Goal: Transaction & Acquisition: Purchase product/service

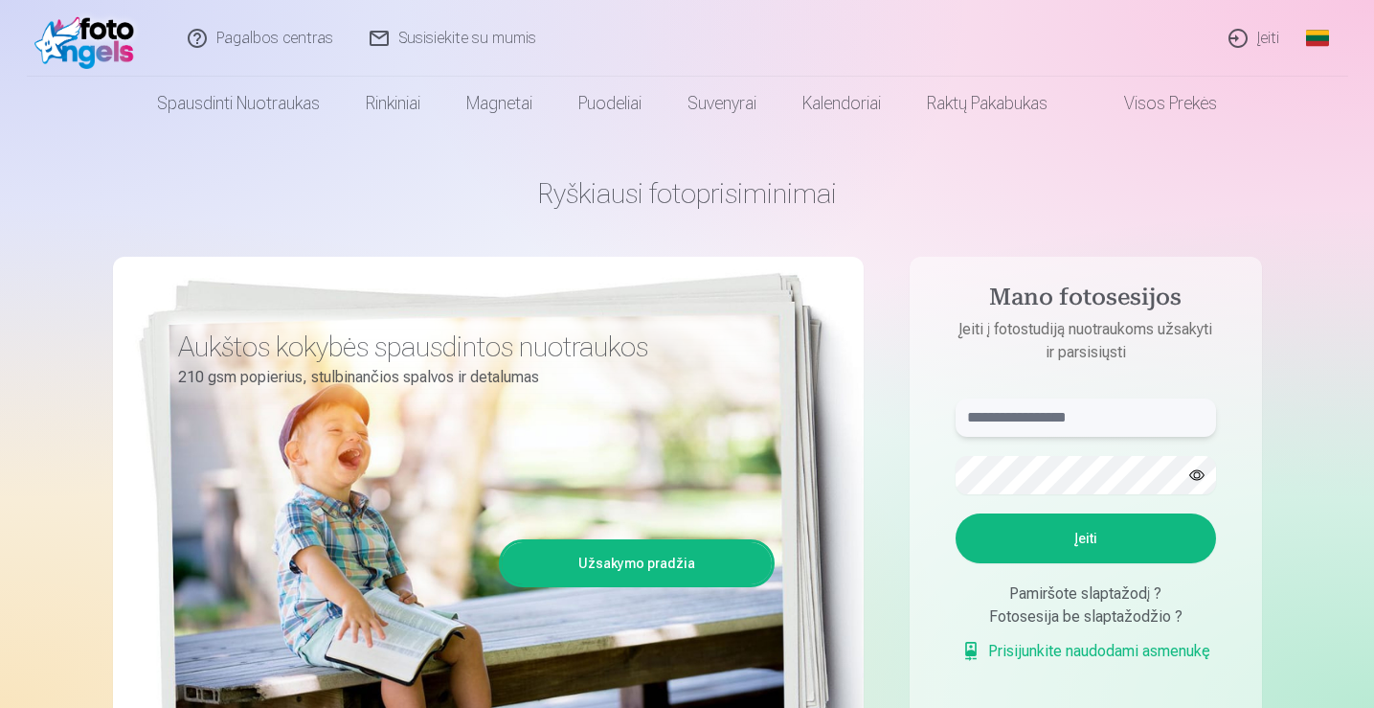
click at [989, 417] on input "text" at bounding box center [1086, 417] width 260 height 38
type input "**********"
click at [1094, 543] on button "Įeiti" at bounding box center [1086, 538] width 260 height 50
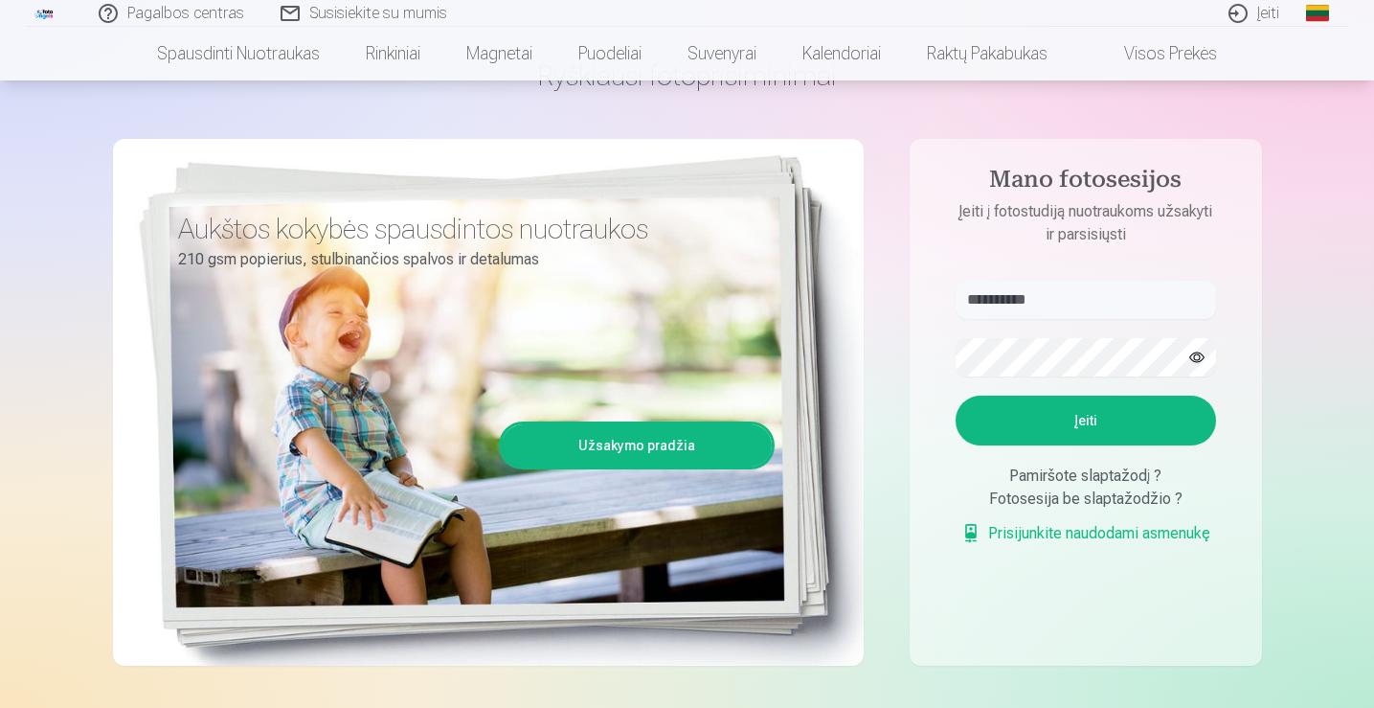
scroll to position [92, 0]
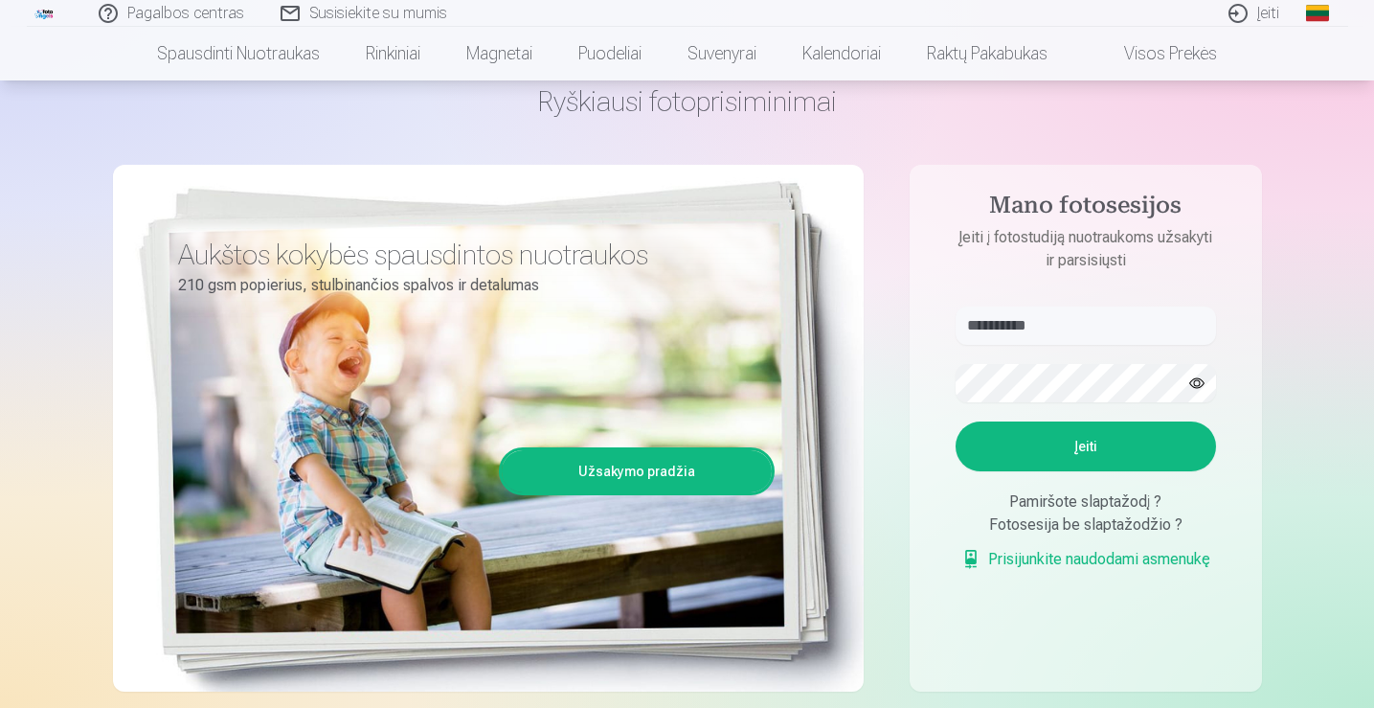
click at [1085, 448] on button "Įeiti" at bounding box center [1086, 446] width 260 height 50
click at [1077, 451] on button "Įeiti" at bounding box center [1086, 446] width 260 height 50
click at [622, 470] on link "Užsakymo pradžia" at bounding box center [637, 471] width 270 height 42
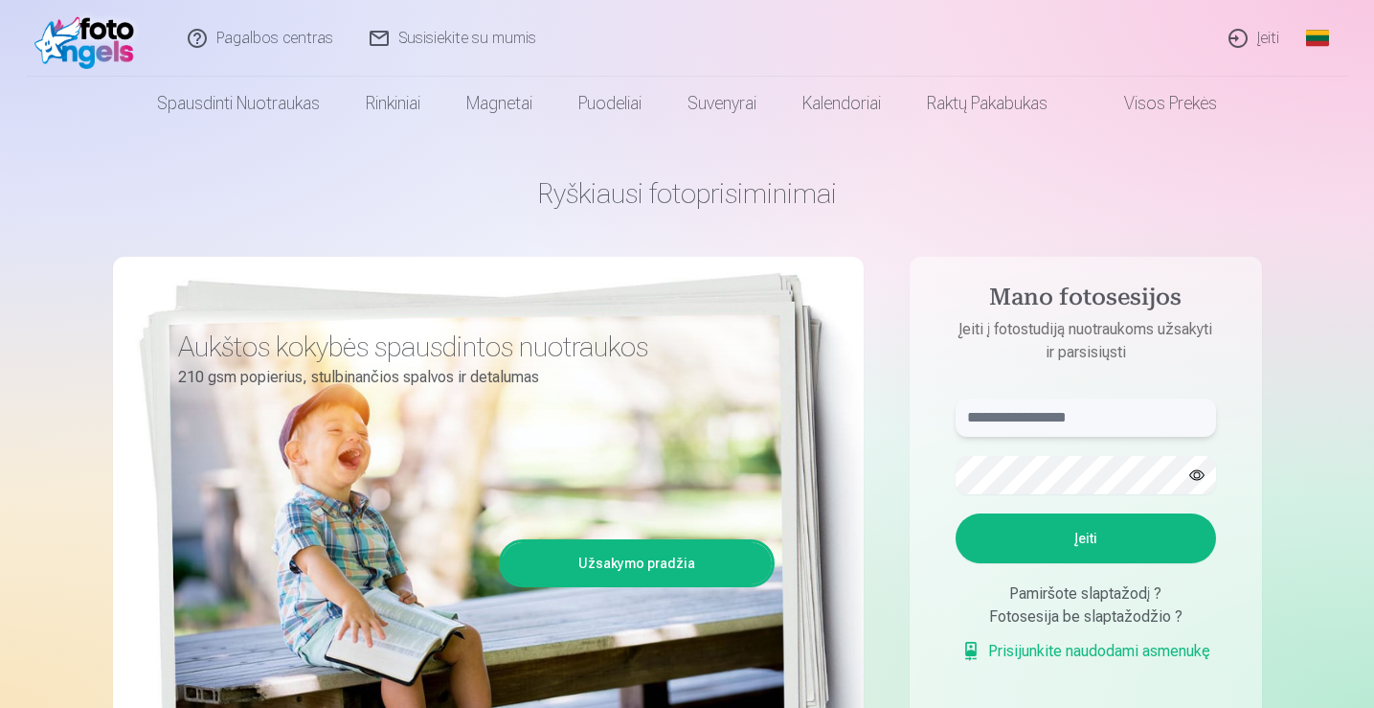
click at [987, 400] on input "text" at bounding box center [1086, 417] width 260 height 38
type input "**********"
click at [1086, 540] on button "Įeiti" at bounding box center [1086, 538] width 260 height 50
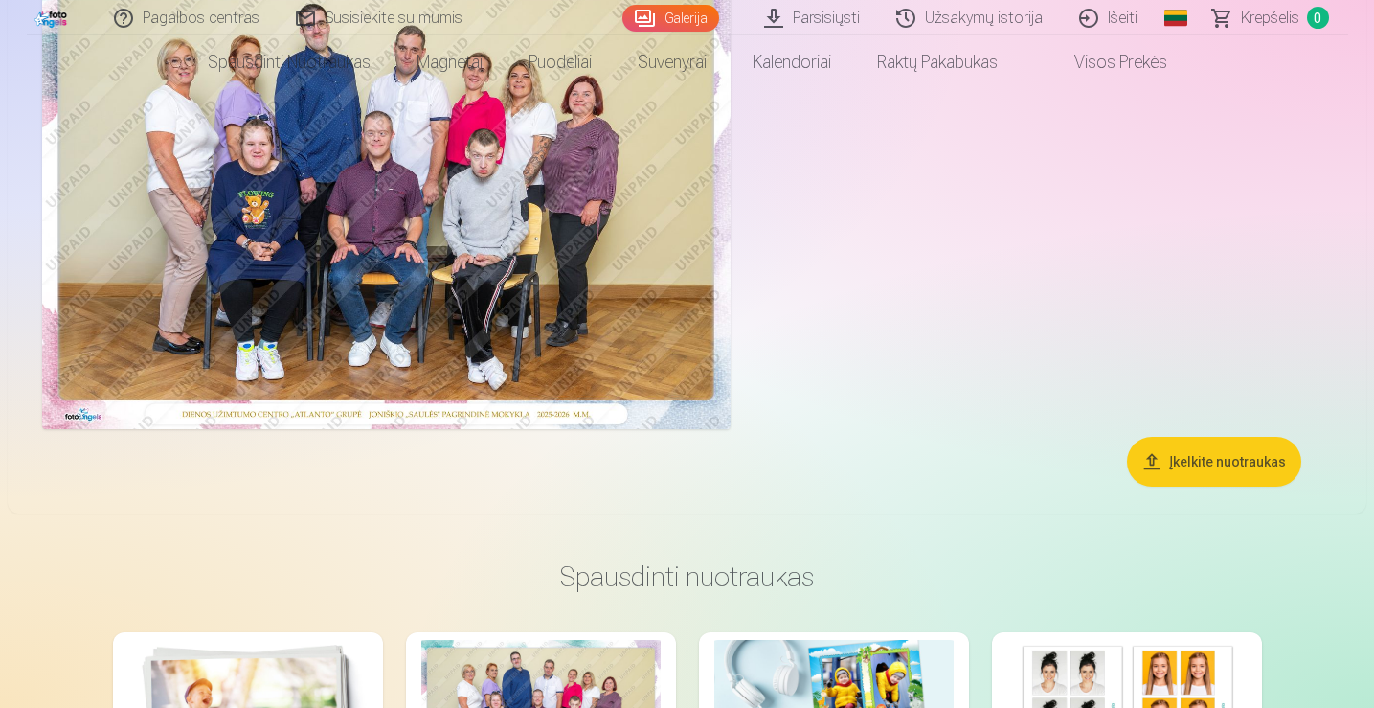
scroll to position [41, 0]
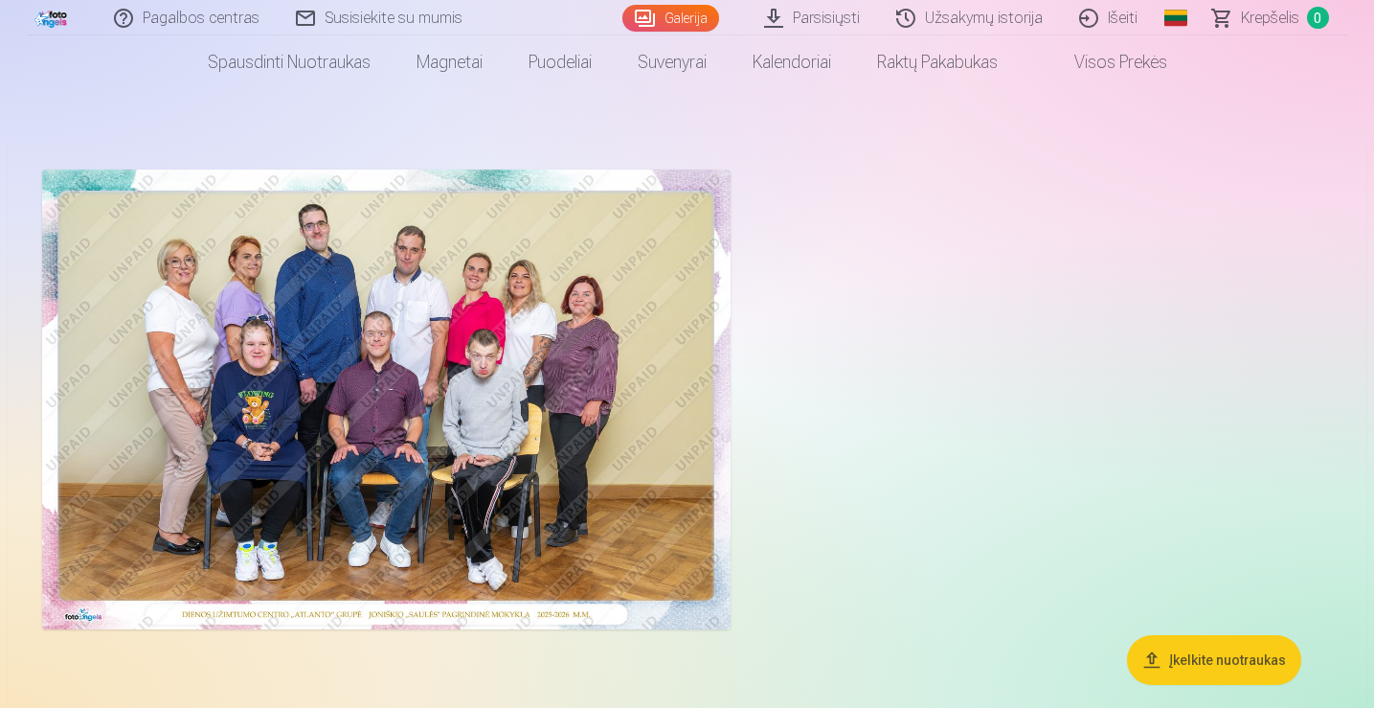
click at [1256, 658] on button "Įkelkite nuotraukas" at bounding box center [1214, 660] width 174 height 50
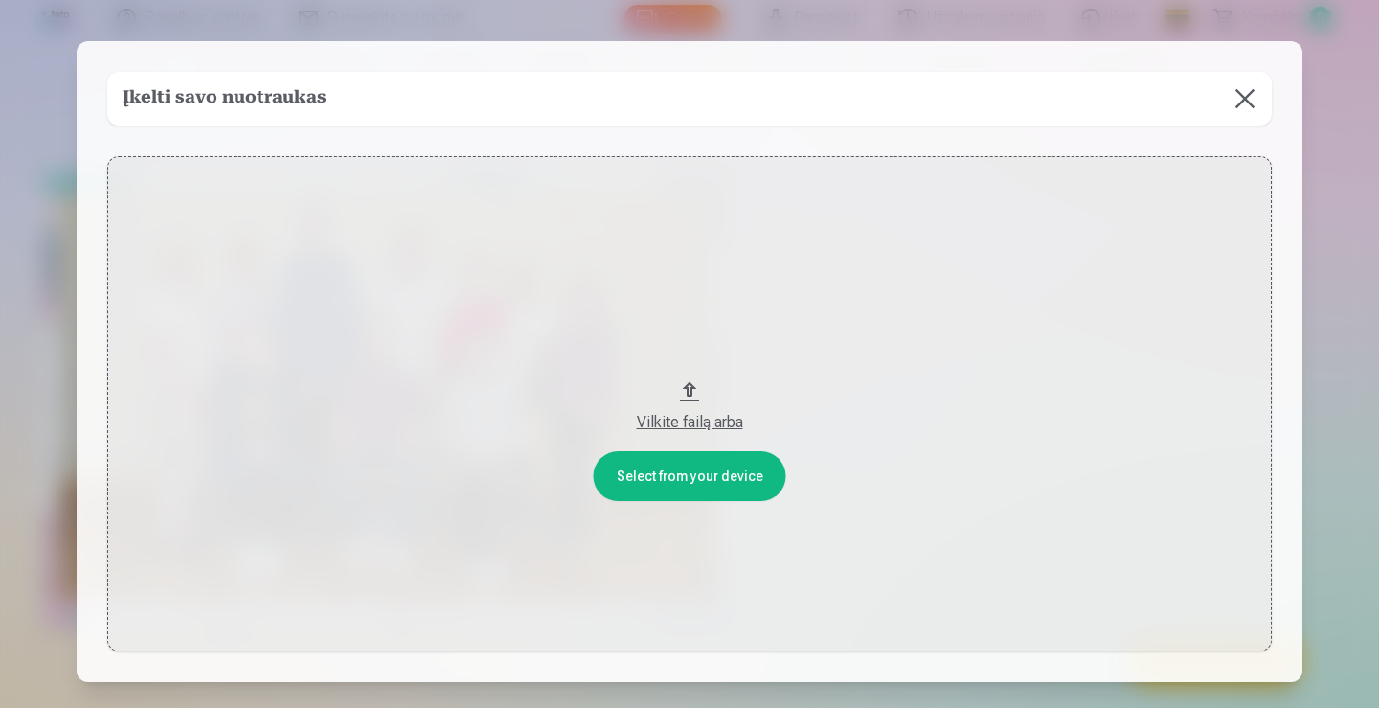
drag, startPoint x: 675, startPoint y: 426, endPoint x: 695, endPoint y: 357, distance: 71.8
click at [695, 357] on button "Vilkite failą arba" at bounding box center [689, 403] width 1164 height 495
click at [1252, 99] on button at bounding box center [1245, 99] width 54 height 54
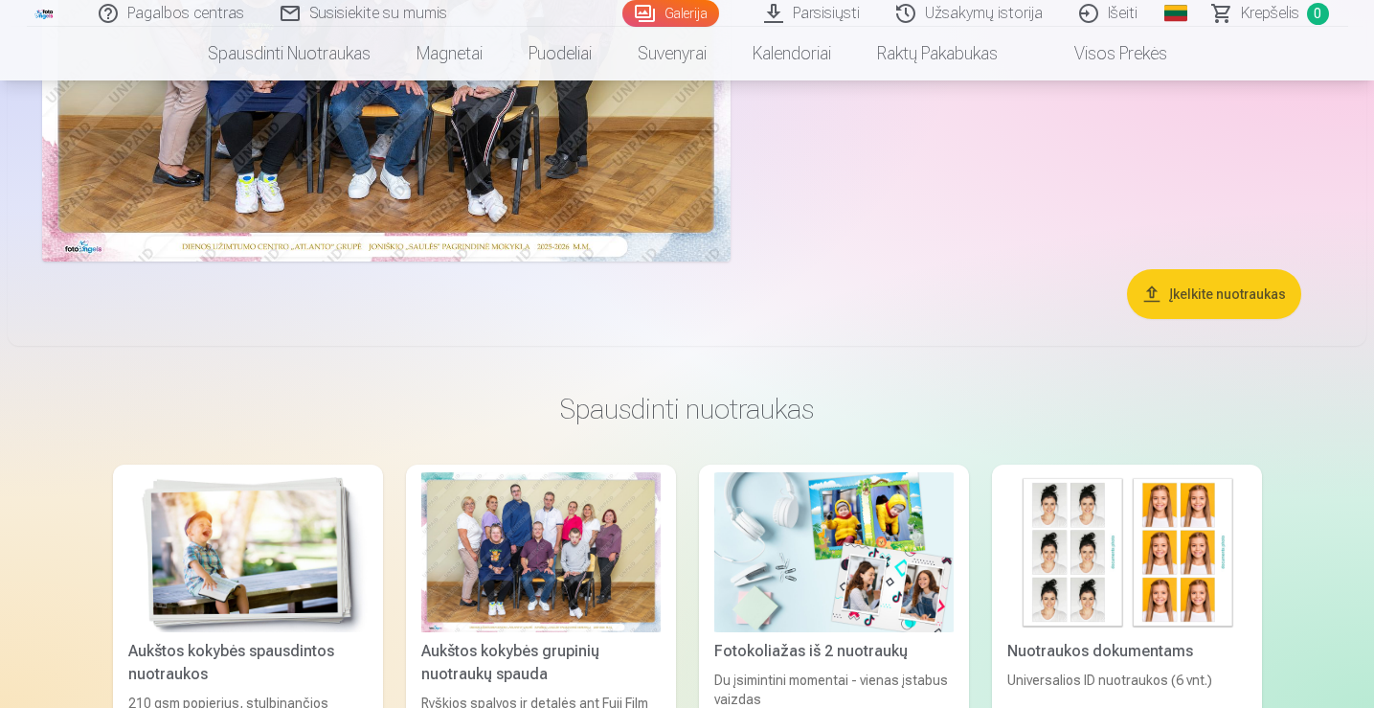
scroll to position [660, 0]
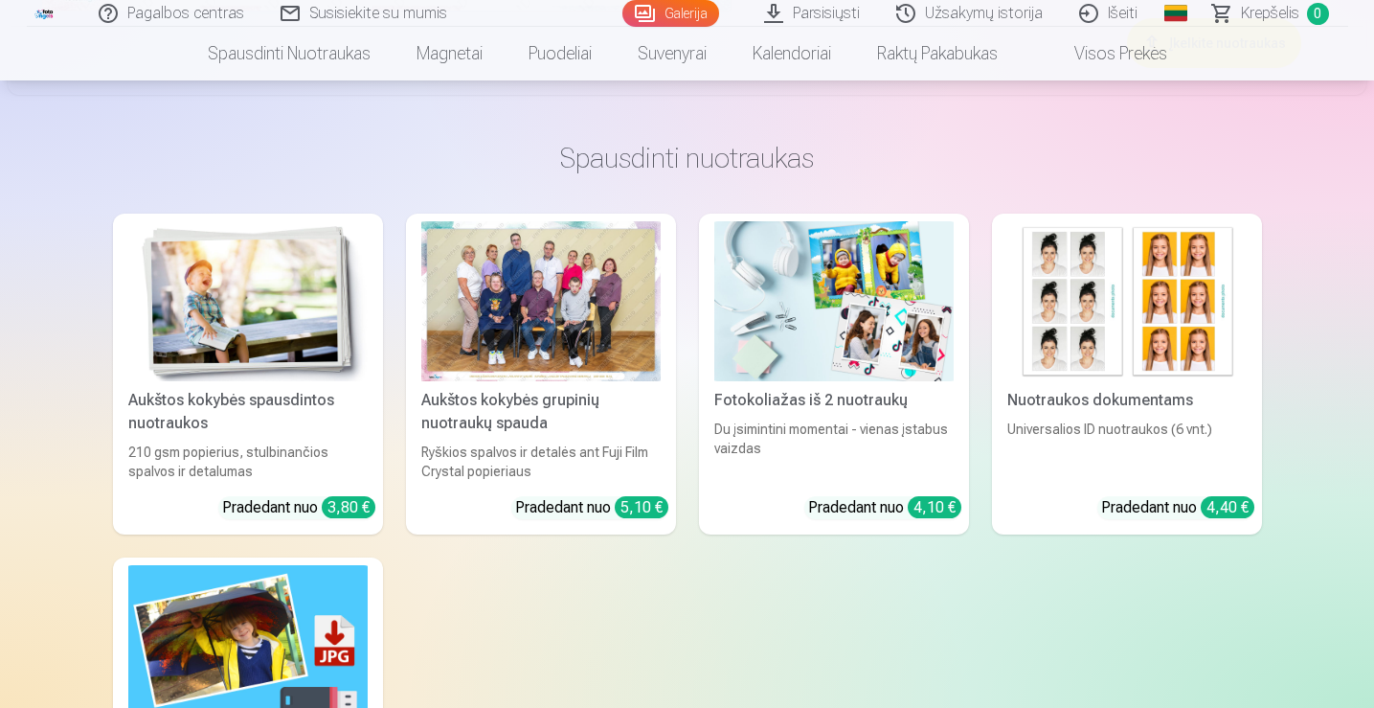
click at [562, 281] on div at bounding box center [540, 301] width 239 height 160
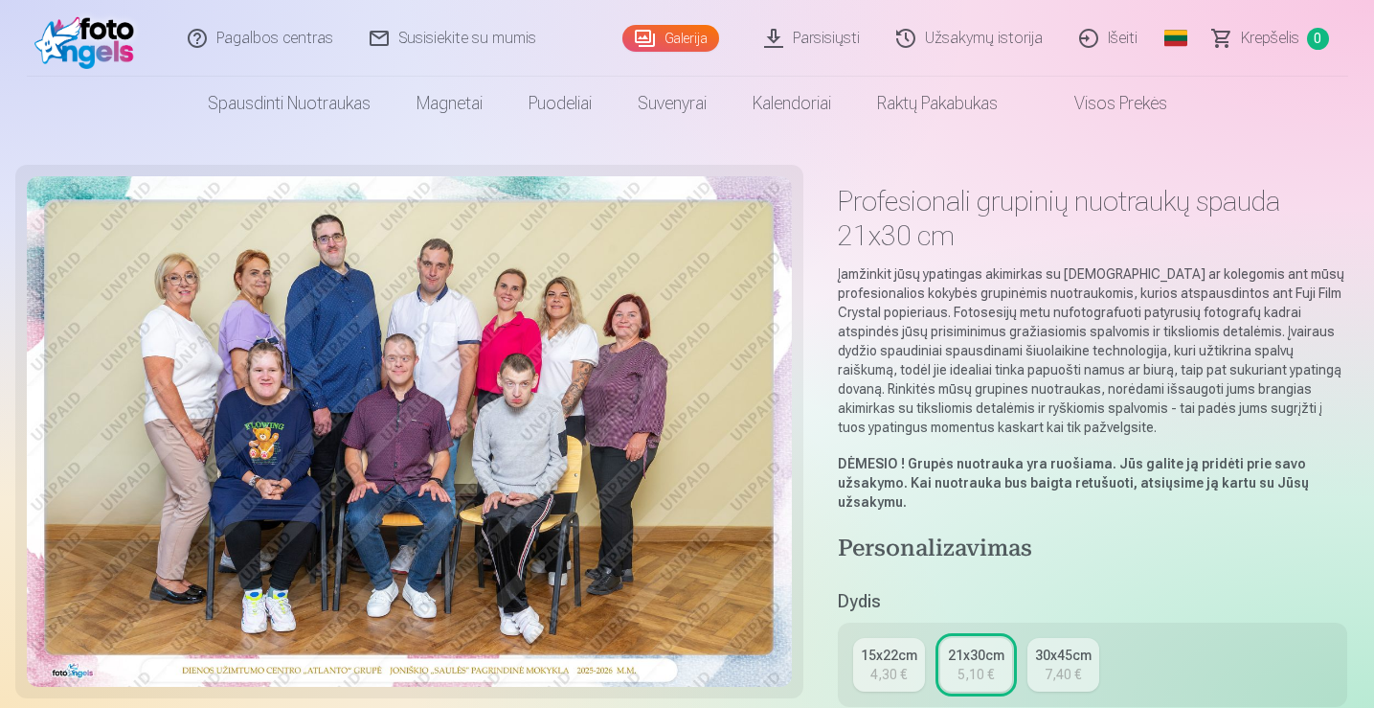
click at [819, 37] on link "Parsisiųsti" at bounding box center [813, 38] width 132 height 77
click at [898, 665] on div "4,30 €" at bounding box center [889, 674] width 36 height 19
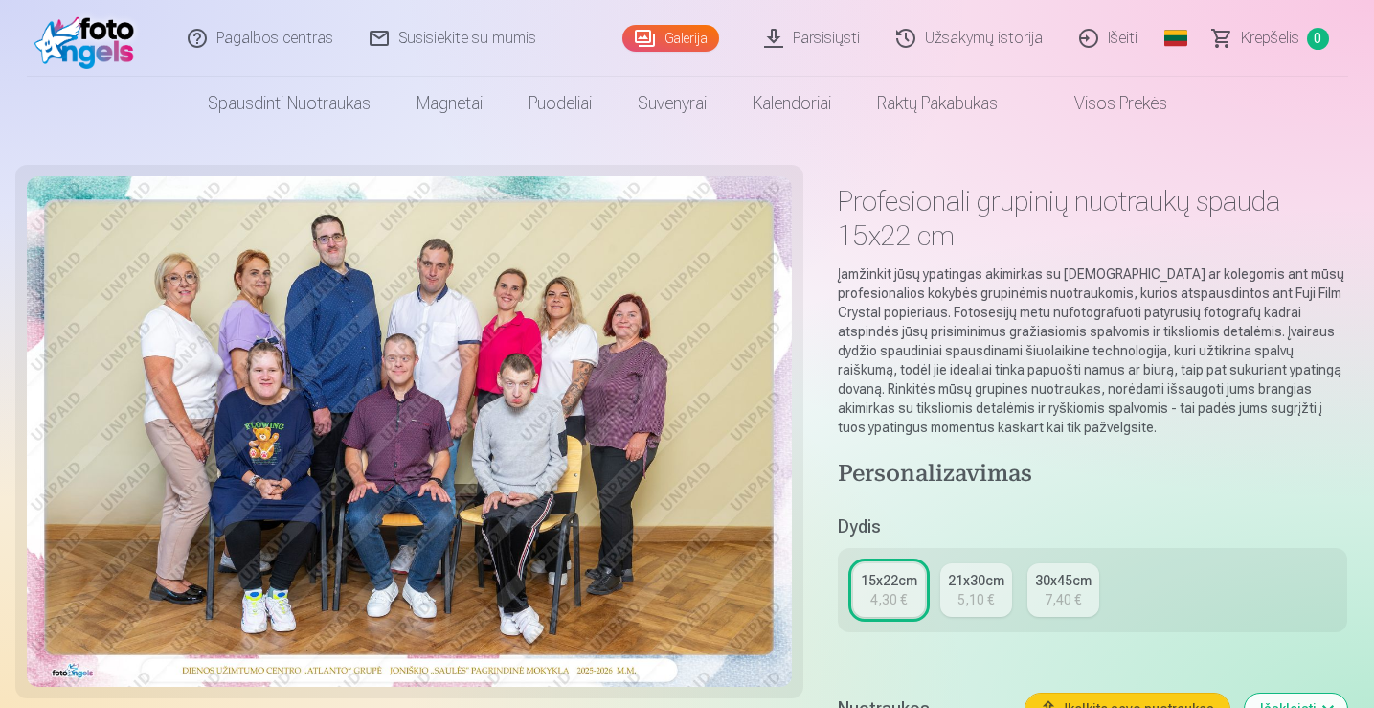
click at [973, 581] on div "21x30cm" at bounding box center [976, 580] width 57 height 19
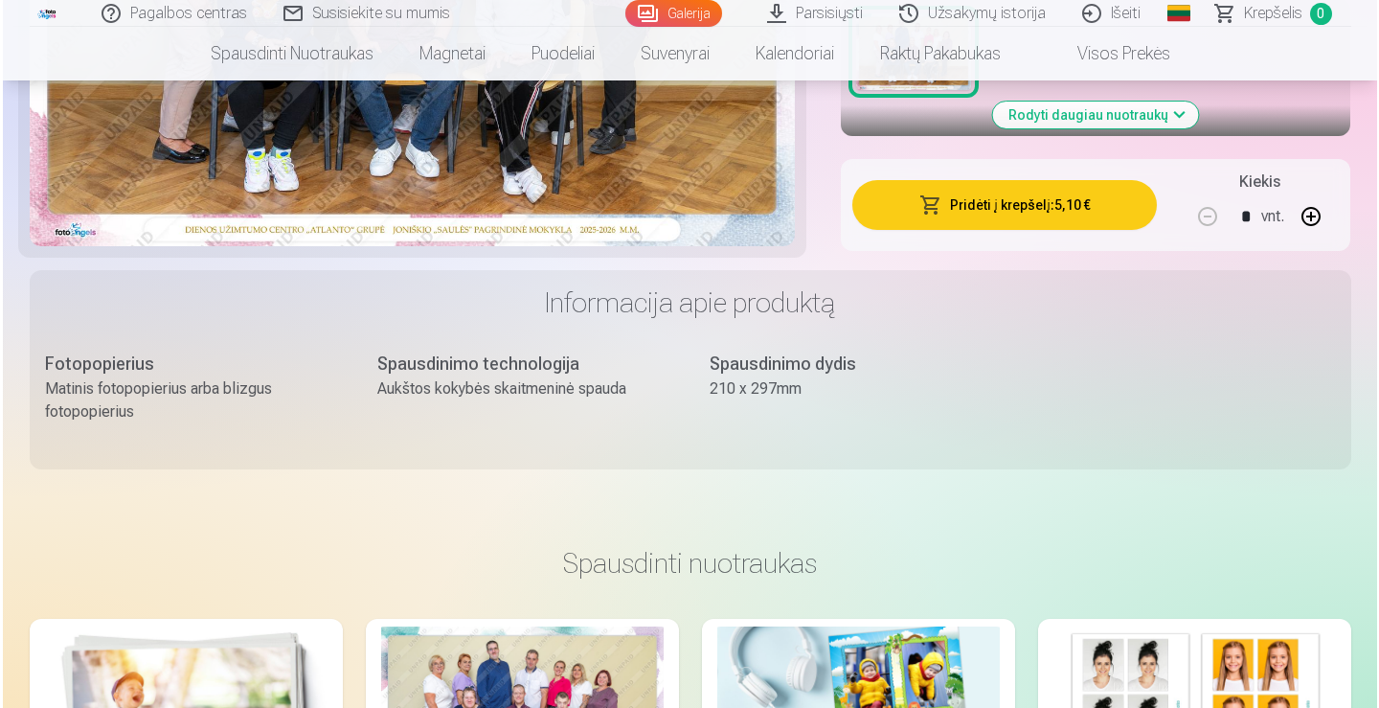
scroll to position [534, 0]
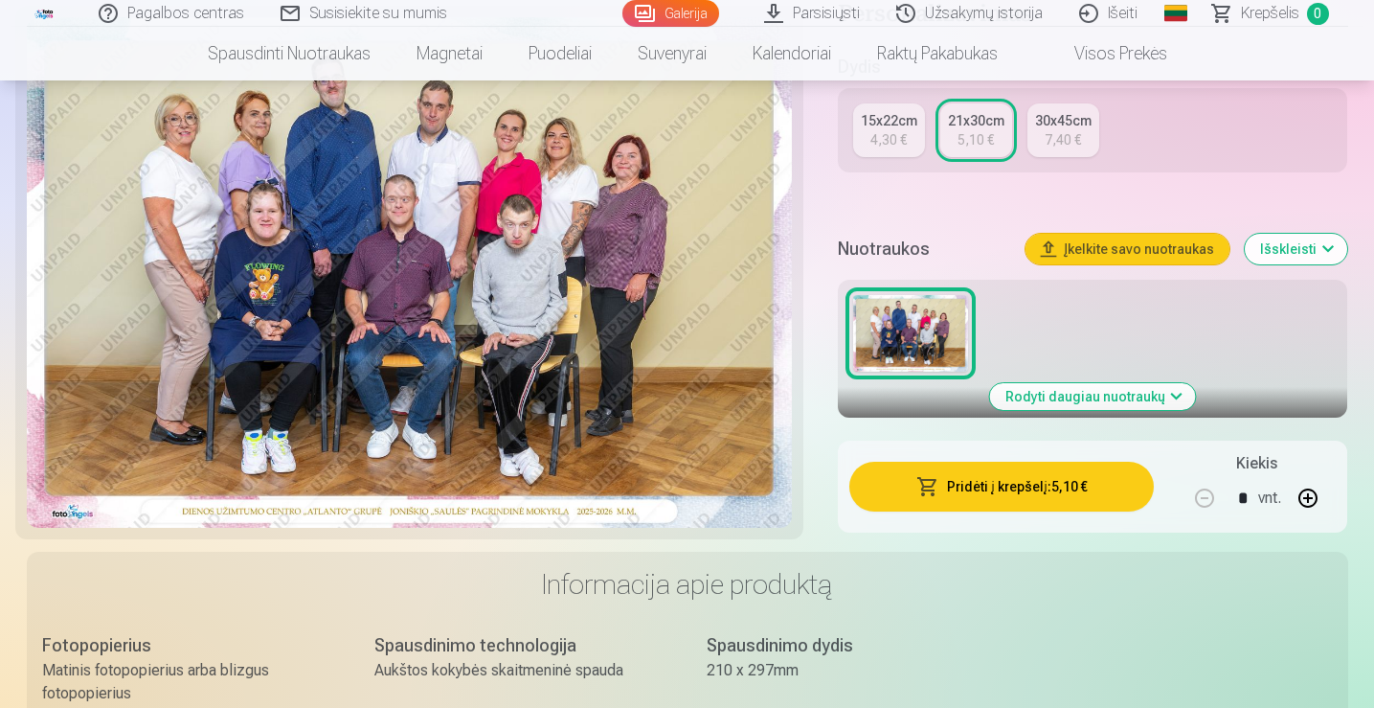
click at [1026, 488] on button "Pridėti į krepšelį : 5,10 €" at bounding box center [1001, 487] width 305 height 50
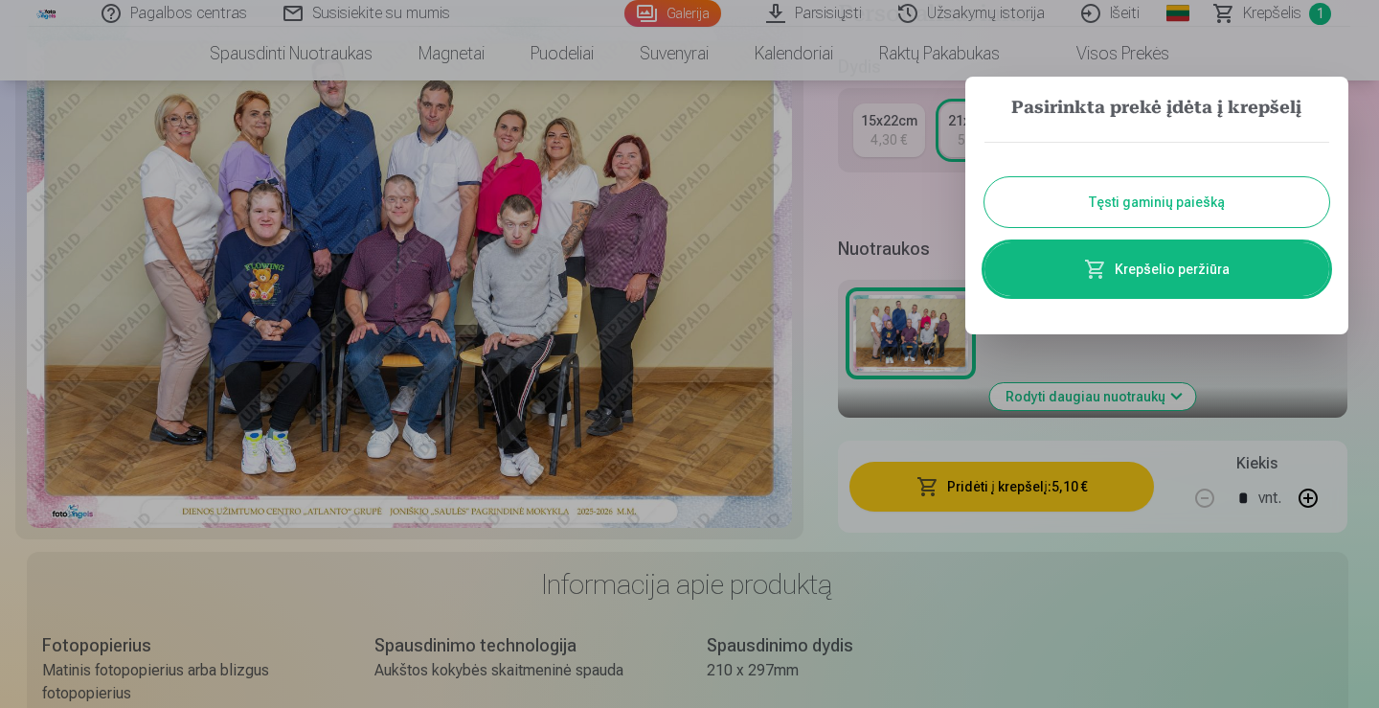
click at [1176, 279] on link "Krepšelio peržiūra" at bounding box center [1156, 269] width 345 height 54
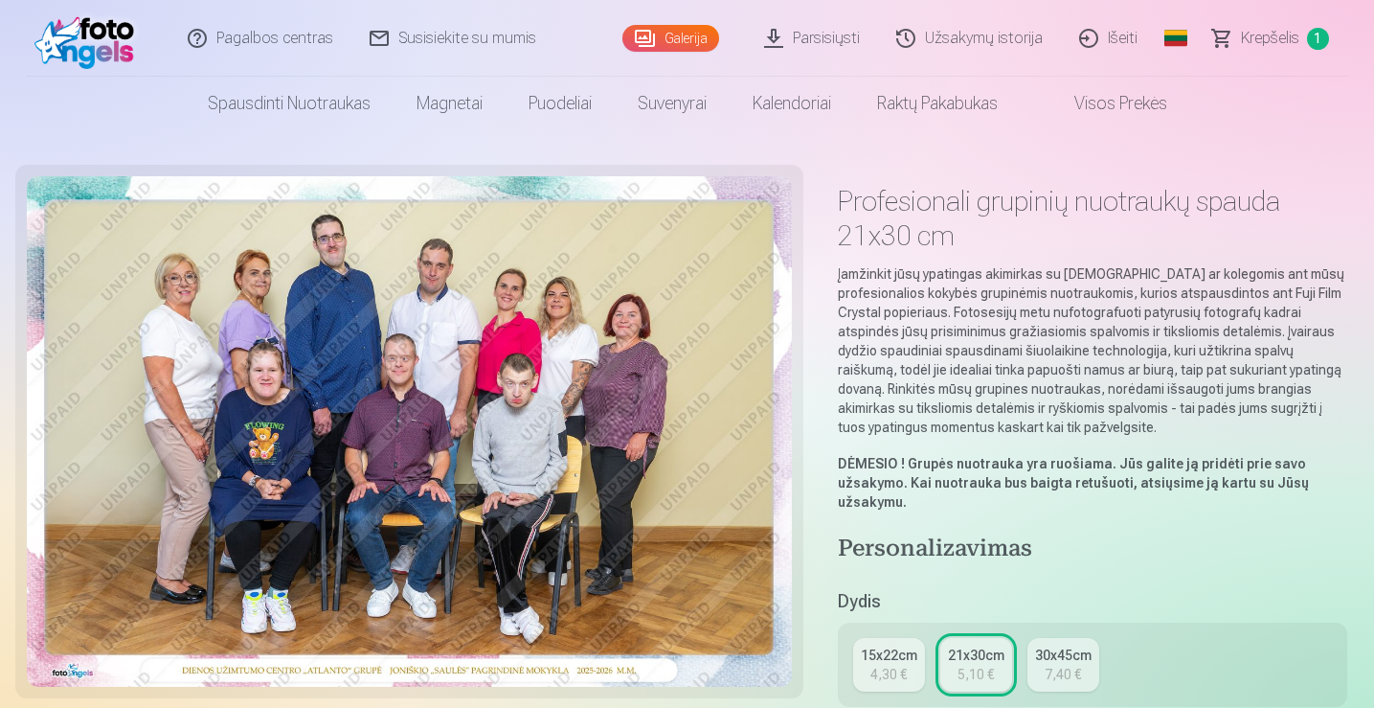
click at [1272, 39] on span "Krepšelis" at bounding box center [1270, 38] width 58 height 23
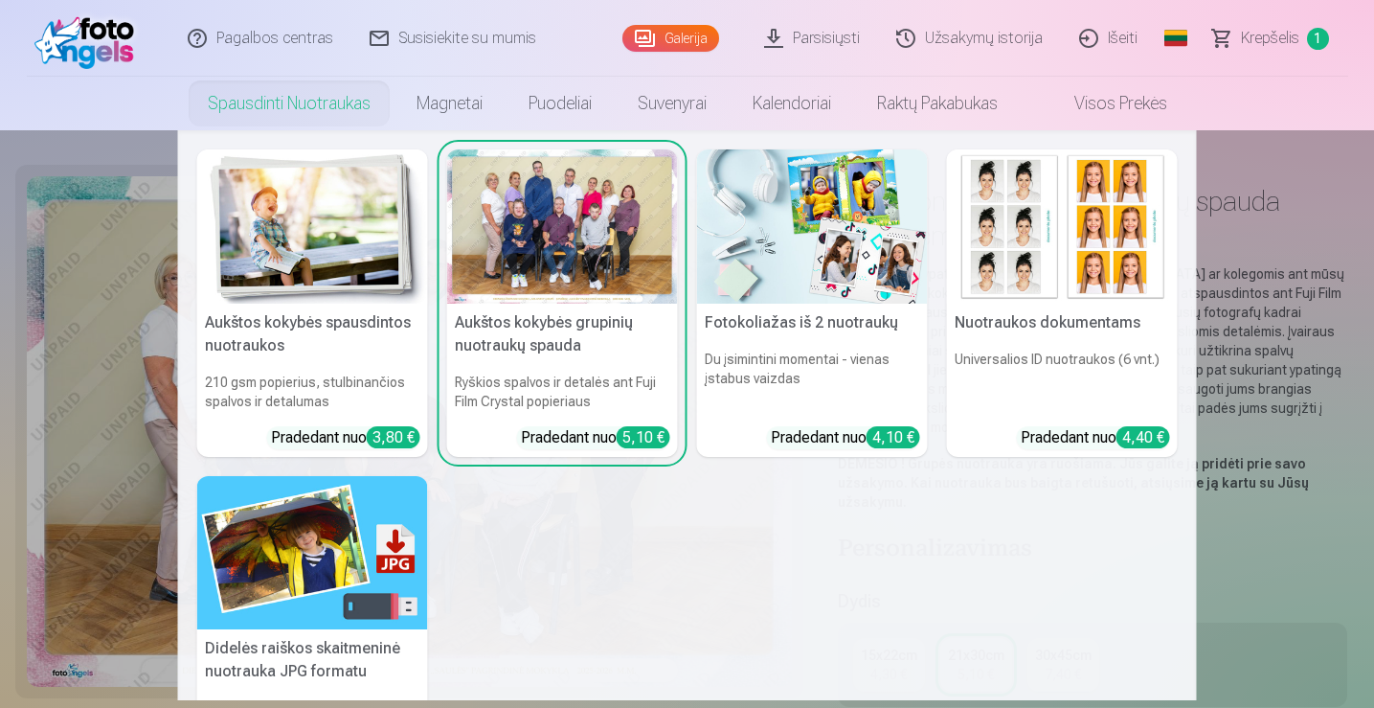
click at [561, 535] on div "Aukštos kokybės spausdintos nuotraukos 210 gsm popierius, stulbinančios spalvos…" at bounding box center [687, 506] width 981 height 715
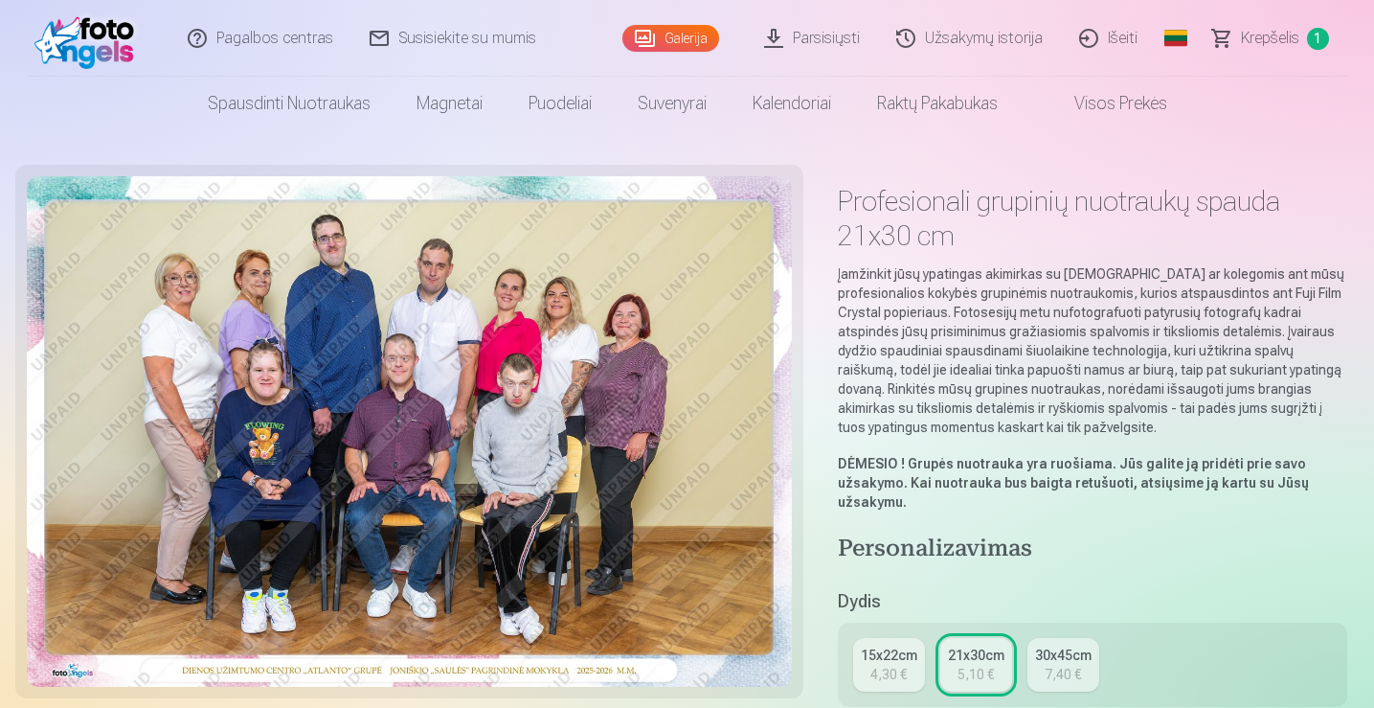
click at [1001, 36] on link "Užsakymų istorija" at bounding box center [970, 38] width 183 height 77
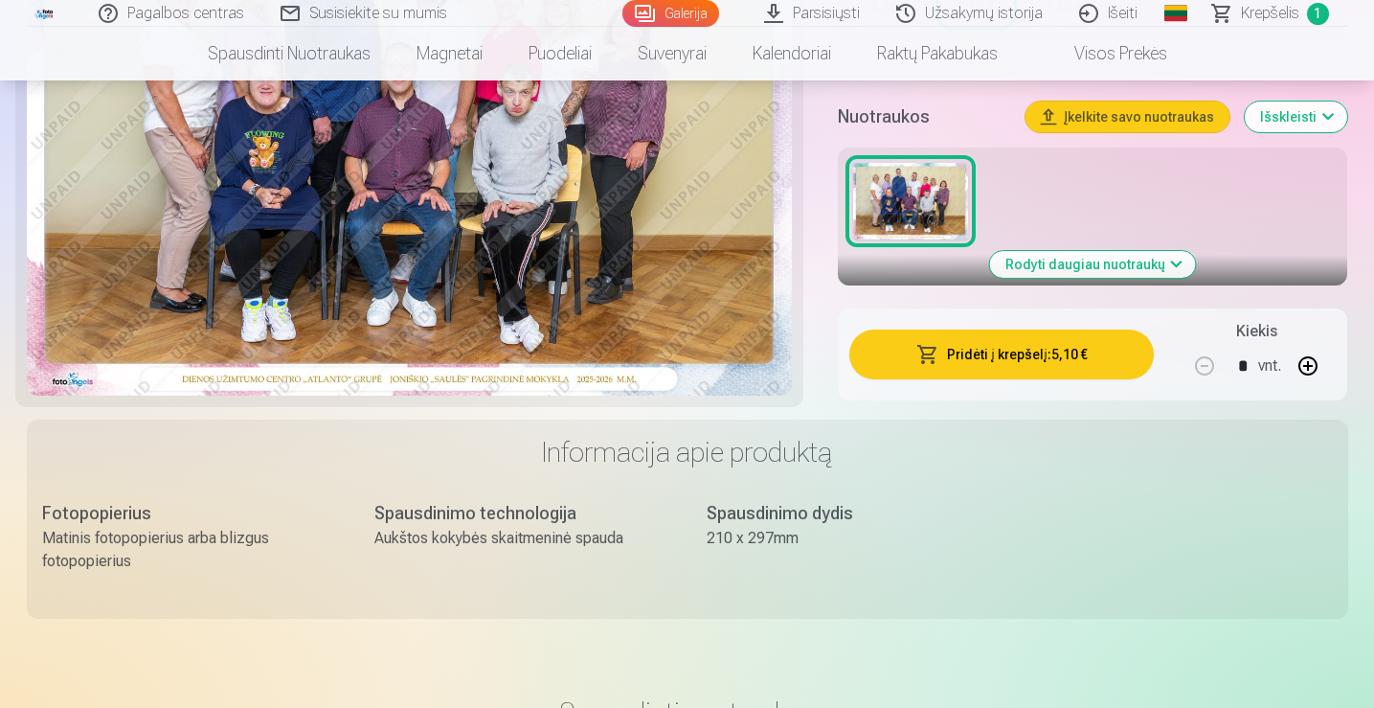
scroll to position [619, 0]
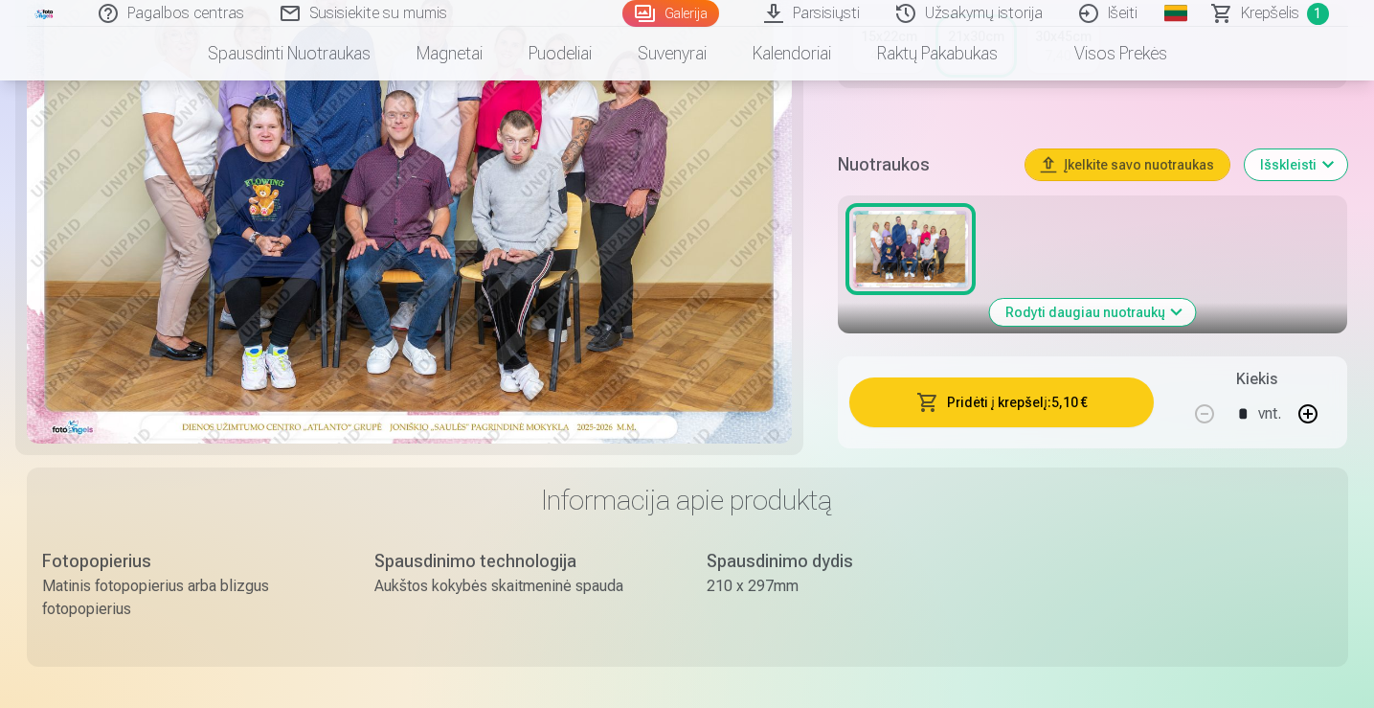
click at [1171, 305] on button "Rodyti daugiau nuotraukų" at bounding box center [1093, 312] width 206 height 27
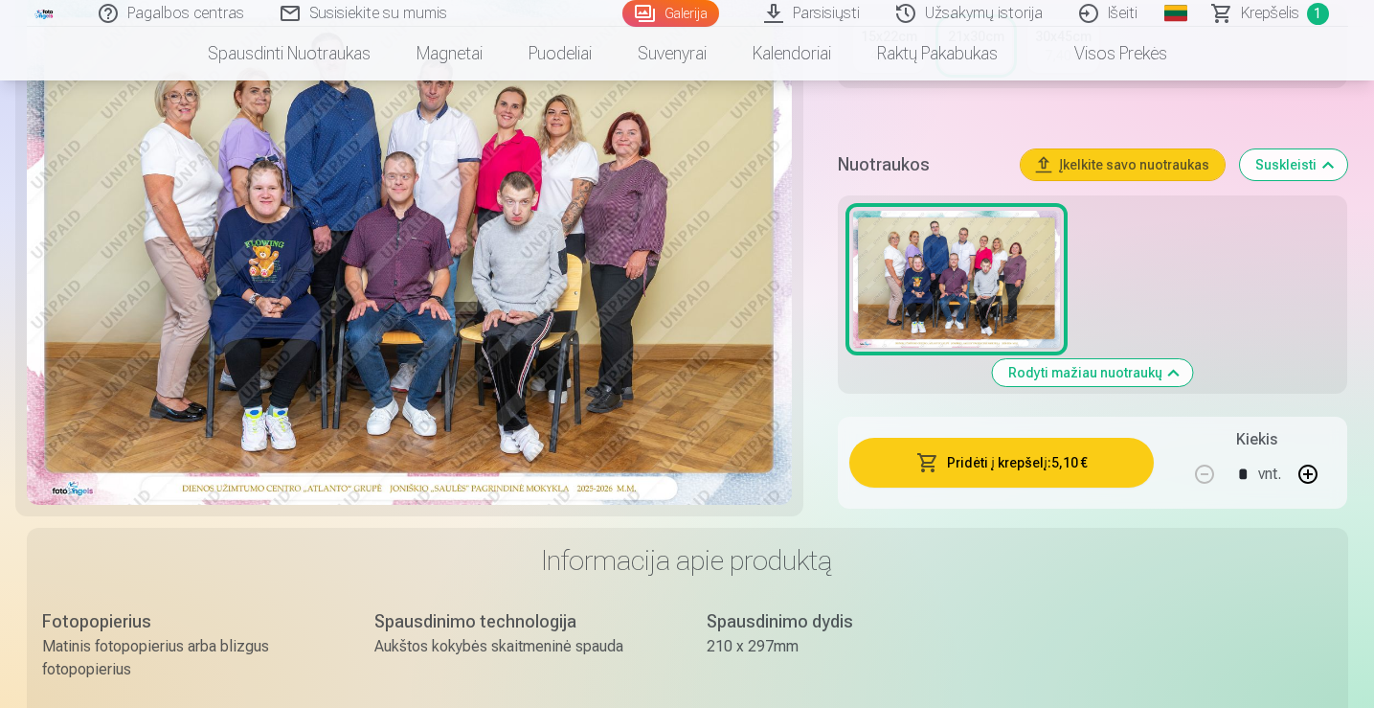
click at [1169, 373] on button "Rodyti mažiau nuotraukų" at bounding box center [1093, 372] width 200 height 27
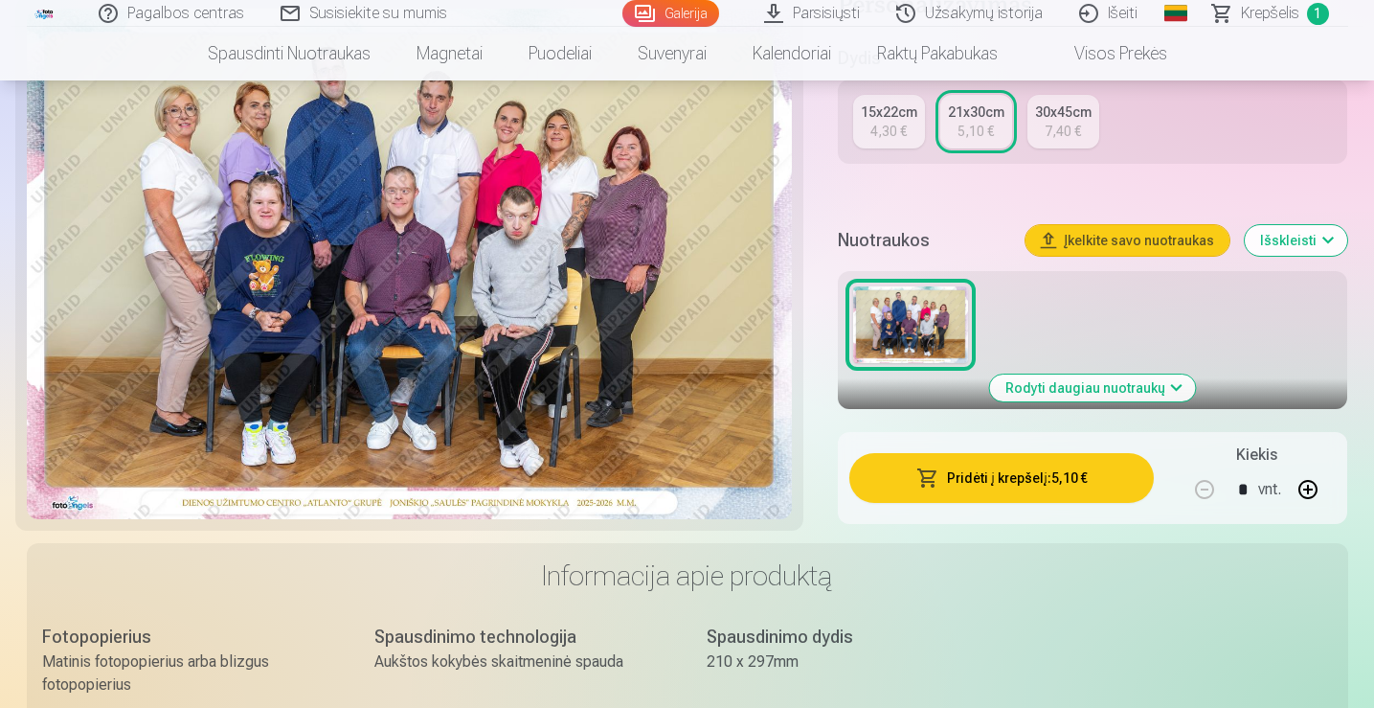
scroll to position [529, 0]
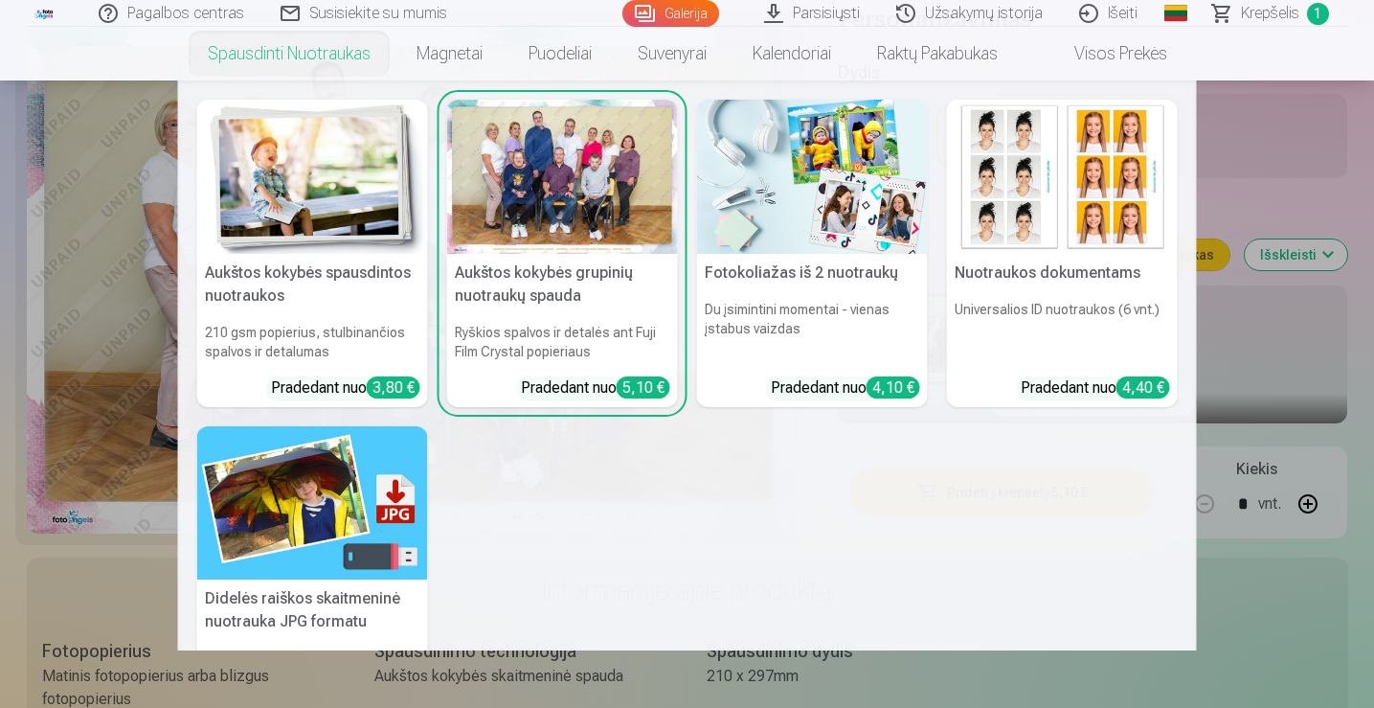
click at [238, 50] on link "Spausdinti nuotraukas" at bounding box center [289, 54] width 209 height 54
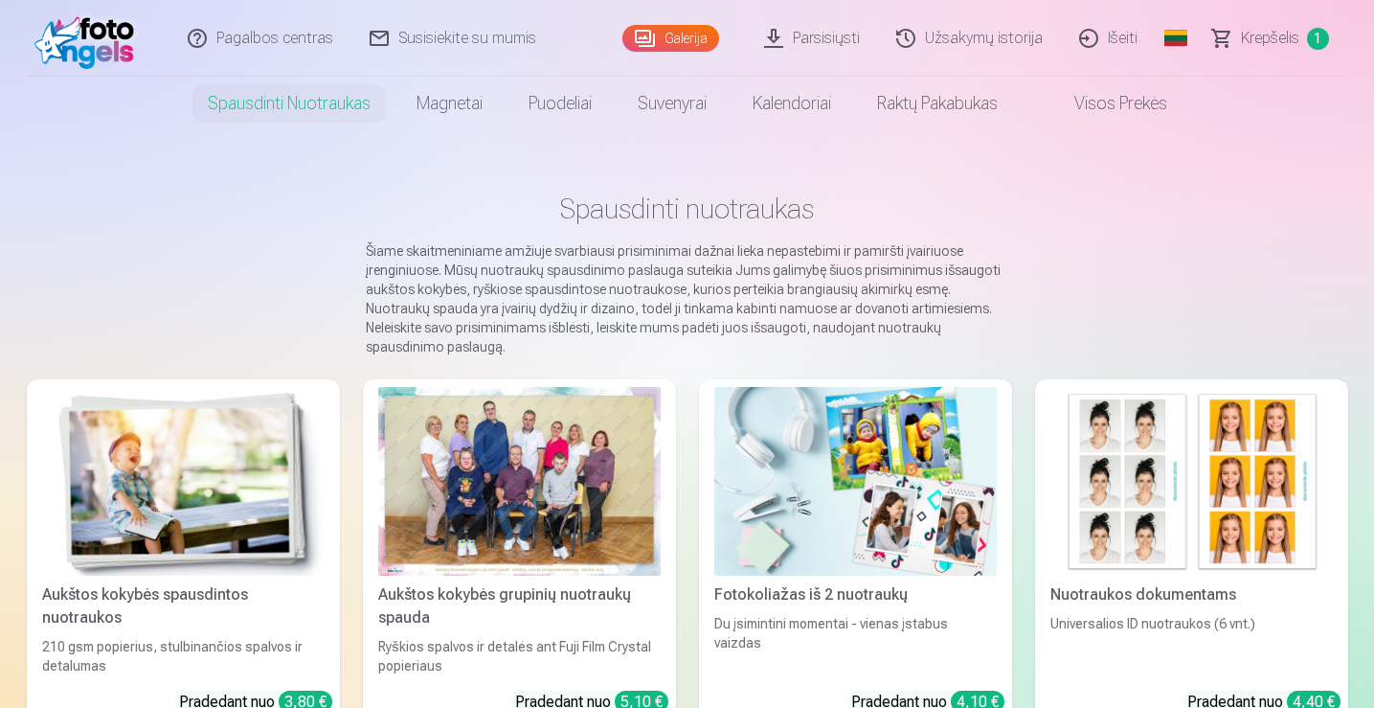
click at [1133, 100] on link "Visos prekės" at bounding box center [1106, 104] width 170 height 54
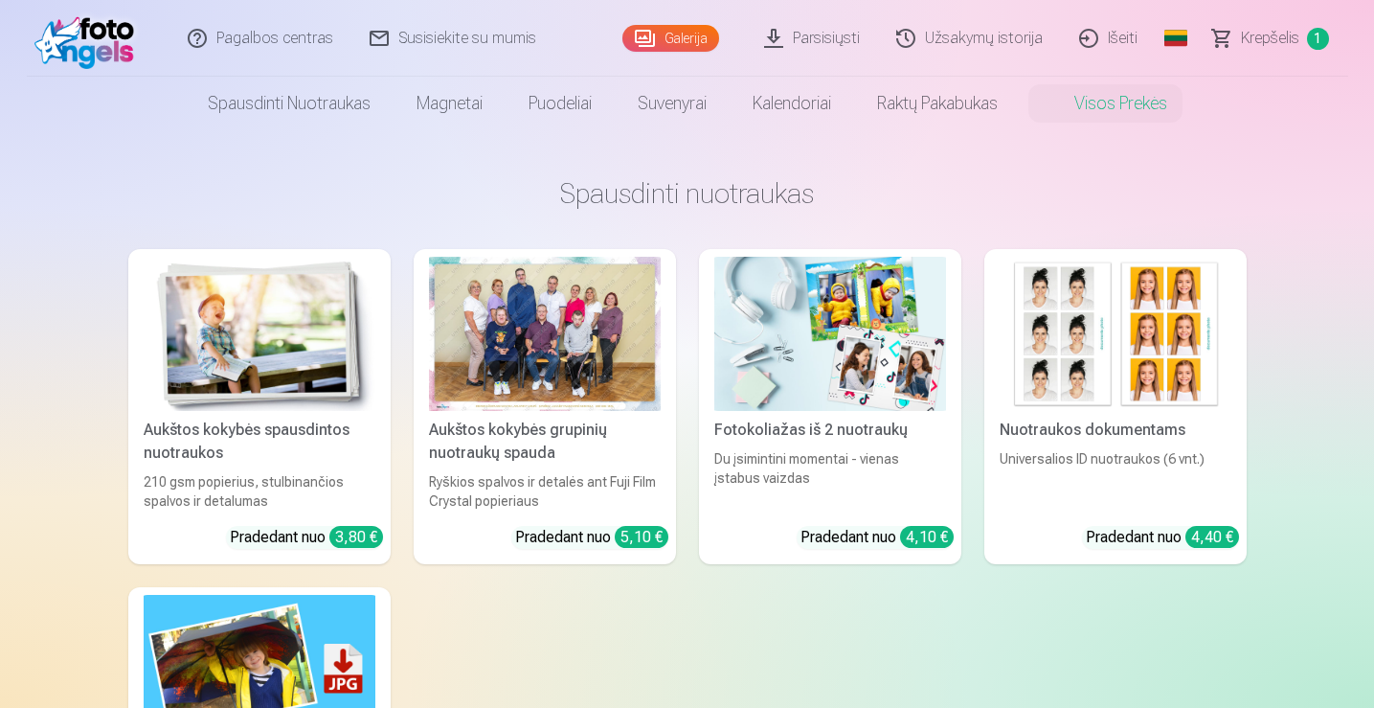
click at [672, 23] on div "Galerija" at bounding box center [674, 38] width 105 height 77
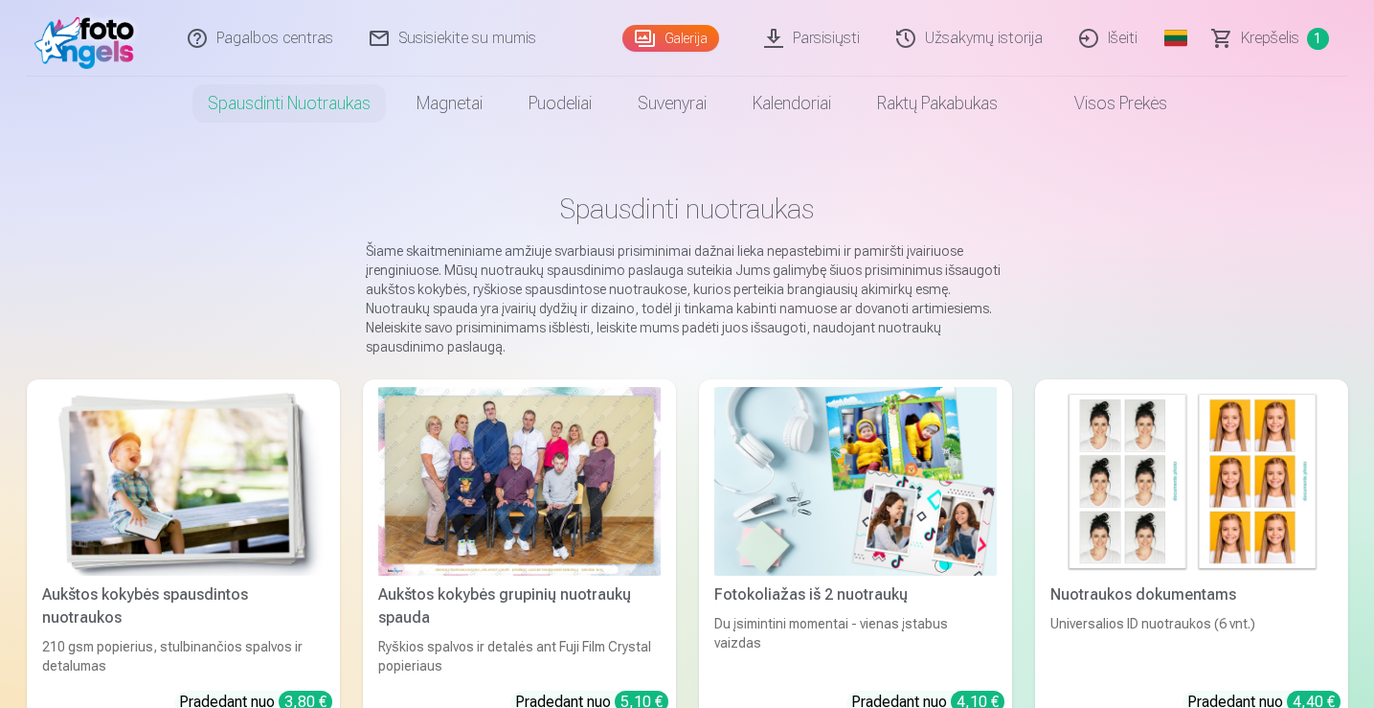
click at [617, 467] on div at bounding box center [519, 481] width 283 height 189
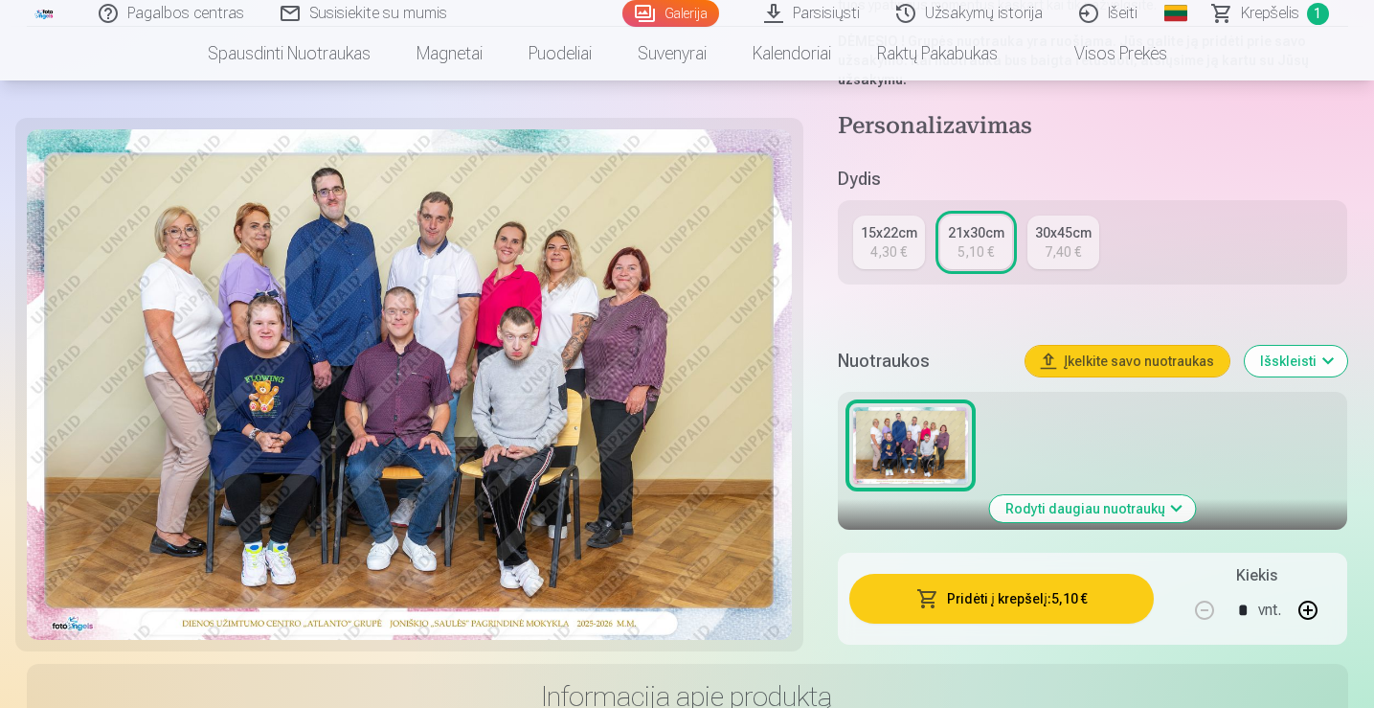
scroll to position [57, 0]
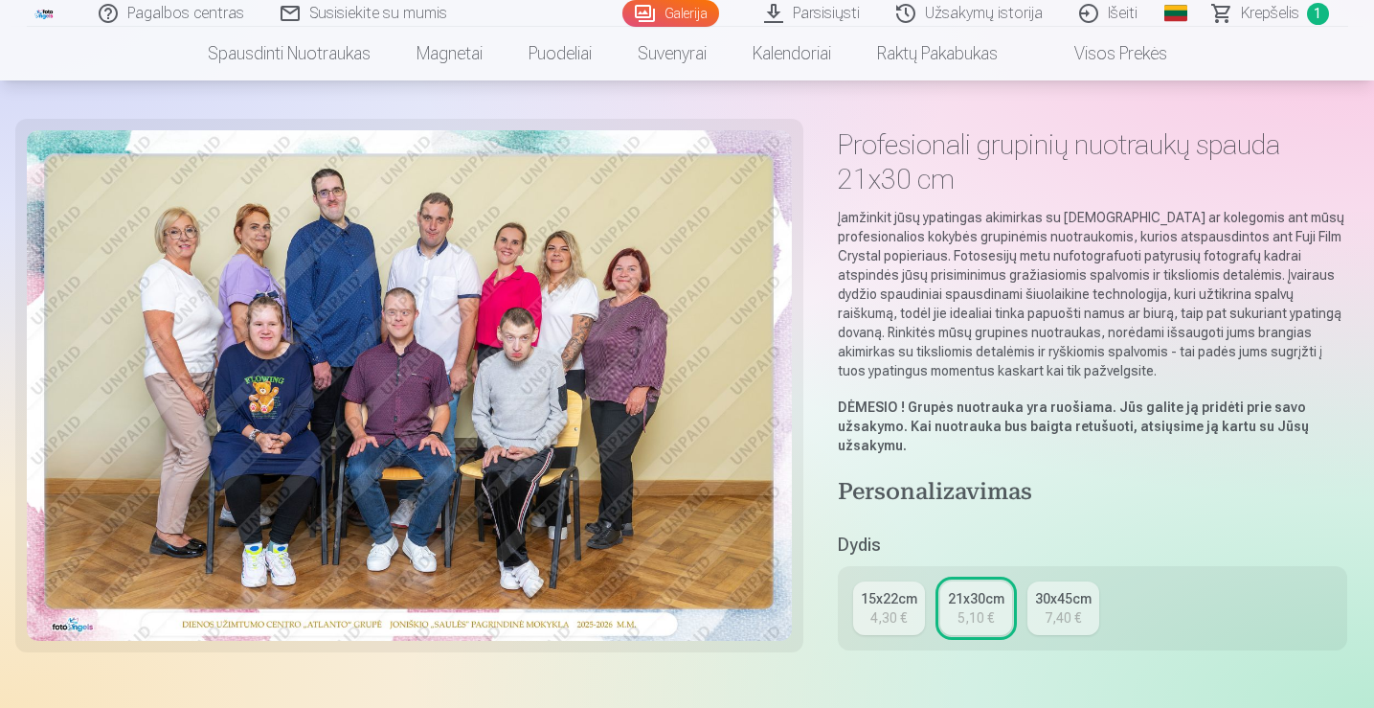
click at [816, 10] on link "Parsisiųsti" at bounding box center [813, 13] width 132 height 27
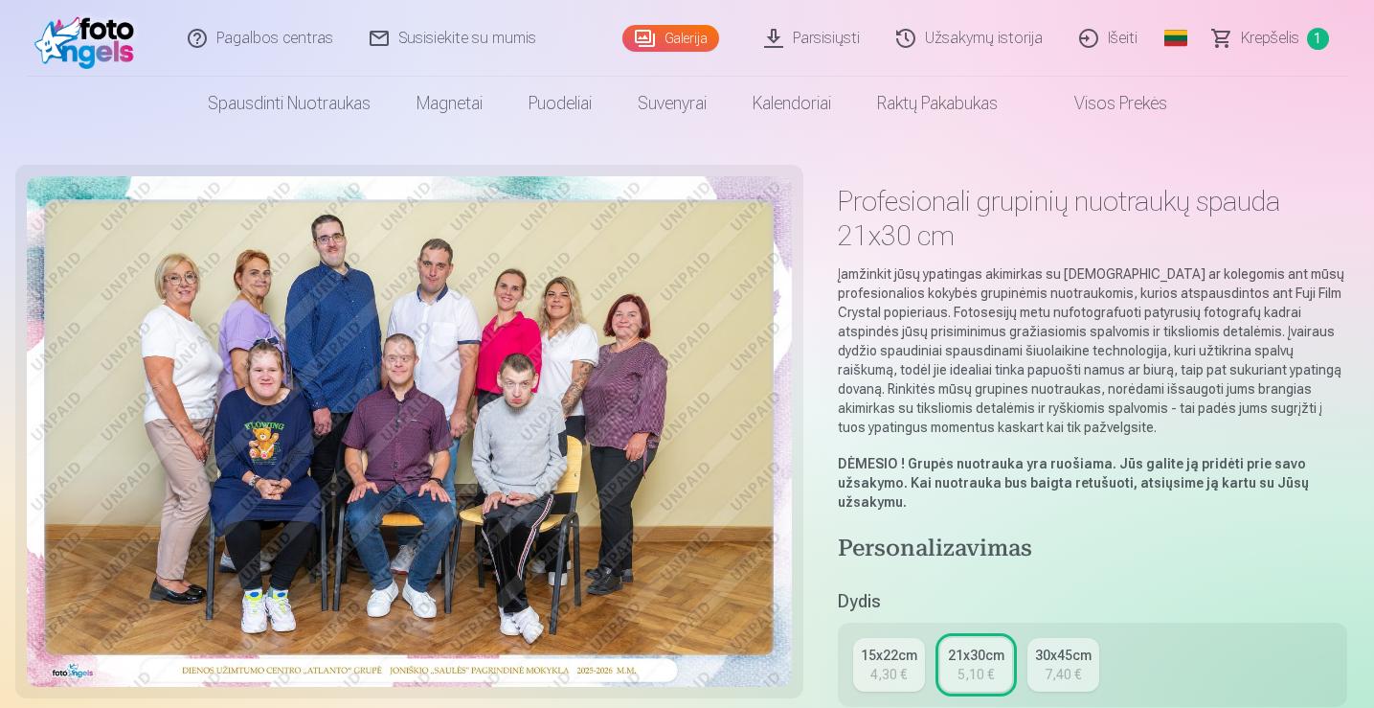
click at [1277, 36] on span "Krepšelis" at bounding box center [1270, 38] width 58 height 23
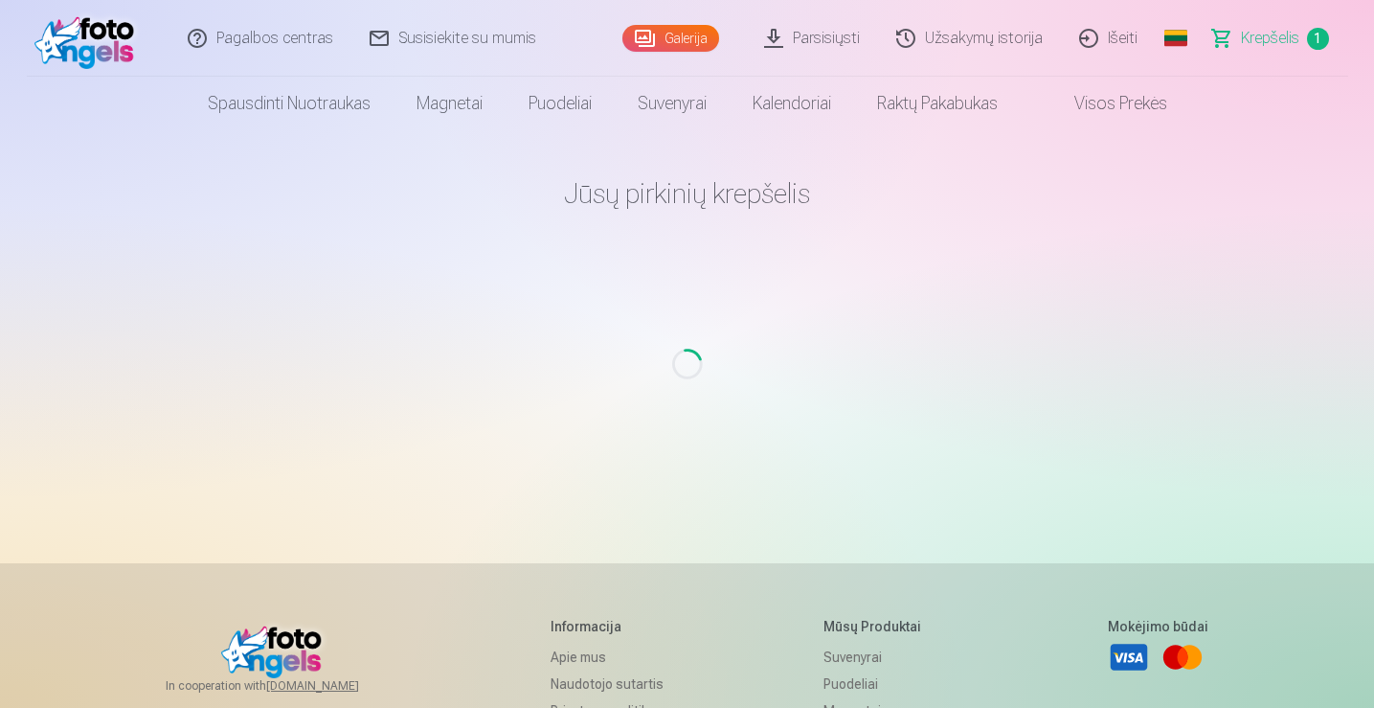
click at [1277, 36] on span "Krepšelis" at bounding box center [1270, 38] width 58 height 23
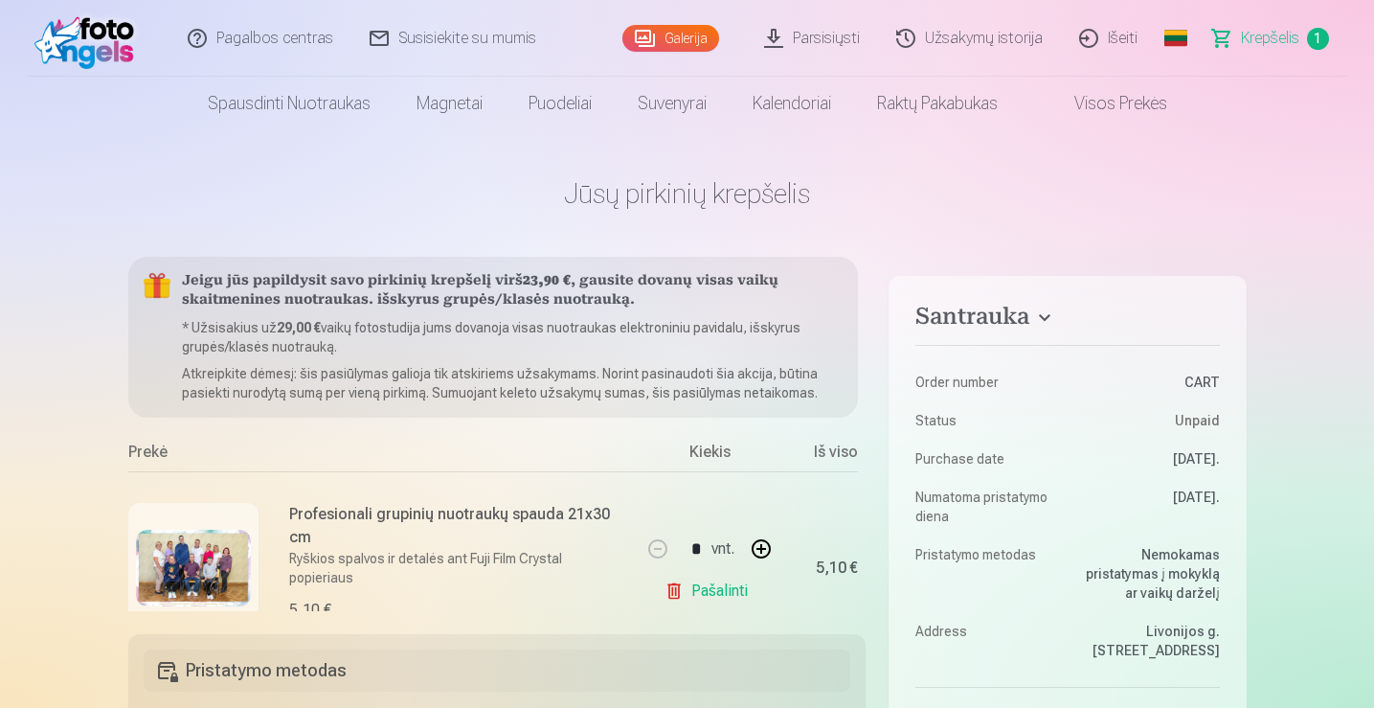
click at [715, 586] on link "Pašalinti" at bounding box center [710, 591] width 91 height 38
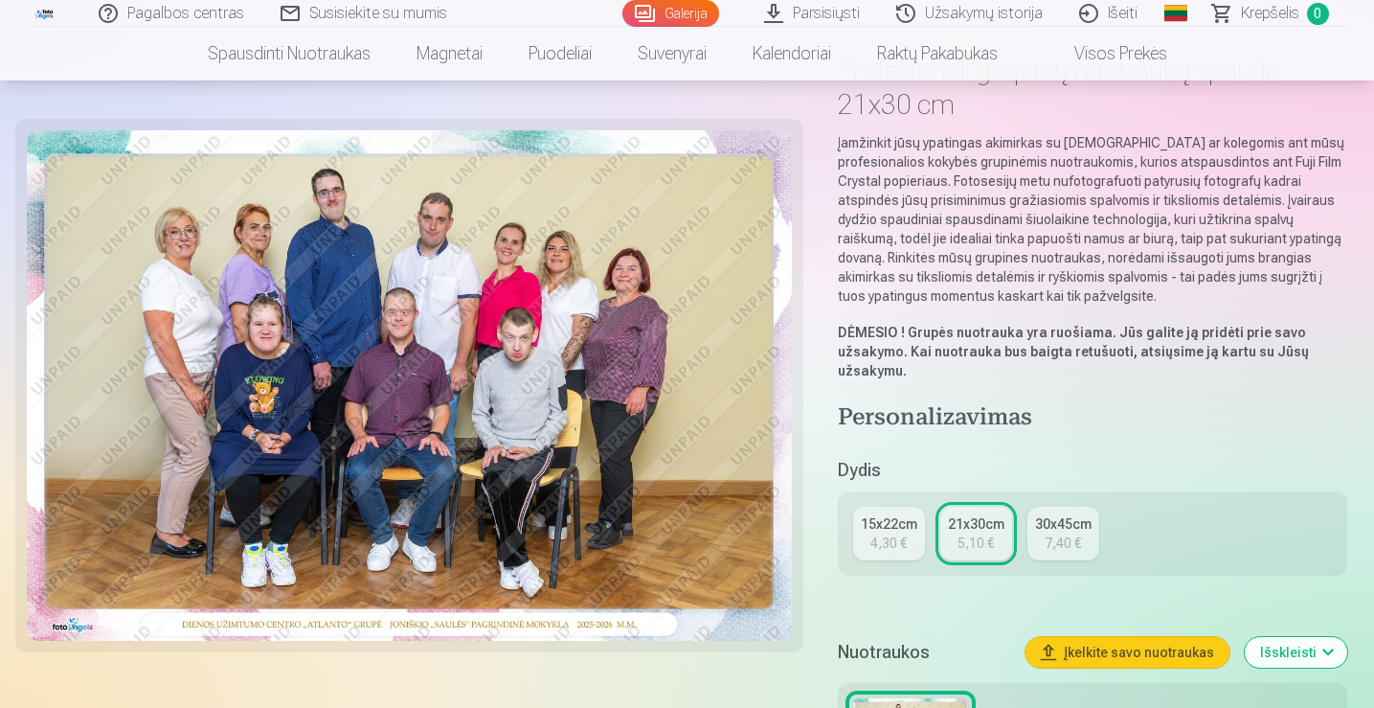
scroll to position [75, 0]
